Goal: Find specific page/section: Find specific page/section

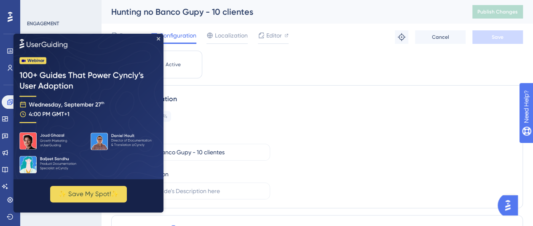
click at [160, 37] on img at bounding box center [88, 106] width 150 height 145
click at [159, 37] on icon "Close Preview" at bounding box center [158, 38] width 3 height 3
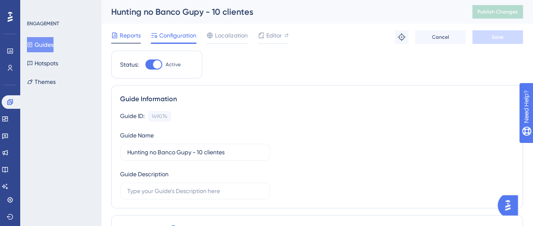
click at [121, 33] on span "Reports" at bounding box center [130, 35] width 21 height 10
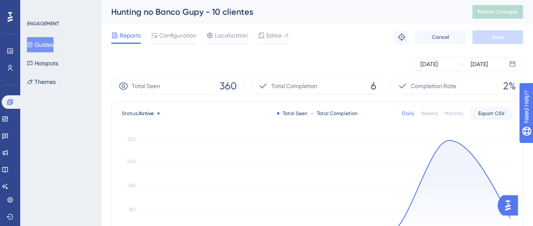
click at [53, 42] on button "Guides" at bounding box center [40, 44] width 27 height 15
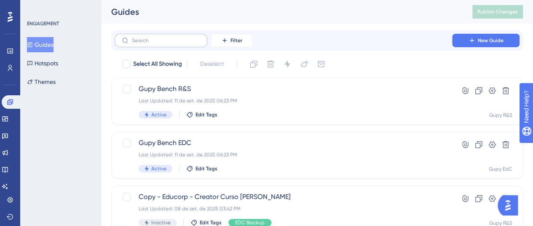
click at [172, 34] on label at bounding box center [161, 40] width 93 height 13
click at [172, 37] on input "text" at bounding box center [166, 40] width 68 height 6
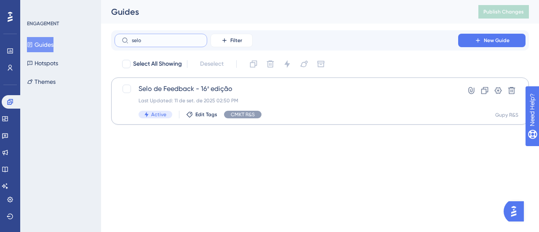
type input "selo"
click at [289, 82] on div "Selo de Feedback - 16ª edição Last Updated: 11 de set. de 2025 02:50 PM Active …" at bounding box center [320, 100] width 418 height 47
